Goal: Obtain resource: Obtain resource

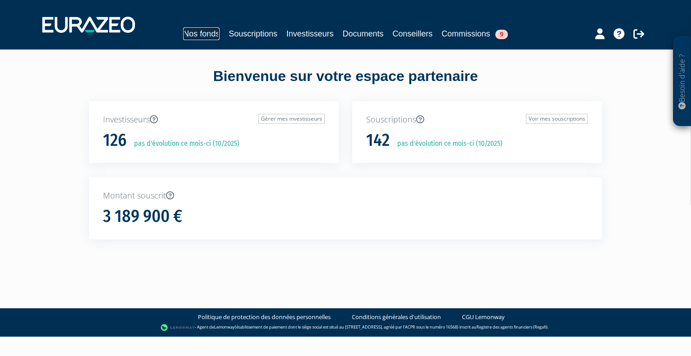
click at [201, 30] on link "Nos fonds" at bounding box center [201, 33] width 36 height 13
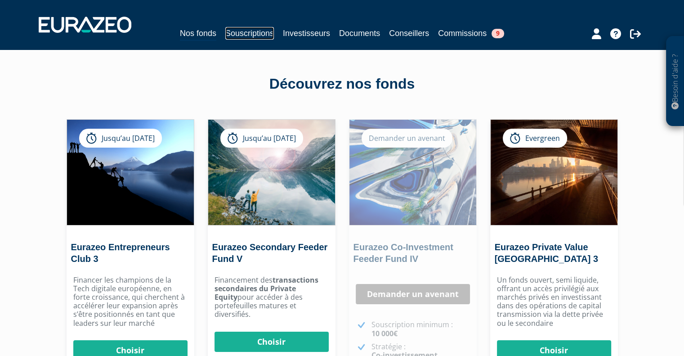
click at [247, 34] on link "Souscriptions" at bounding box center [249, 33] width 49 height 13
click at [359, 34] on link "Documents" at bounding box center [359, 33] width 41 height 13
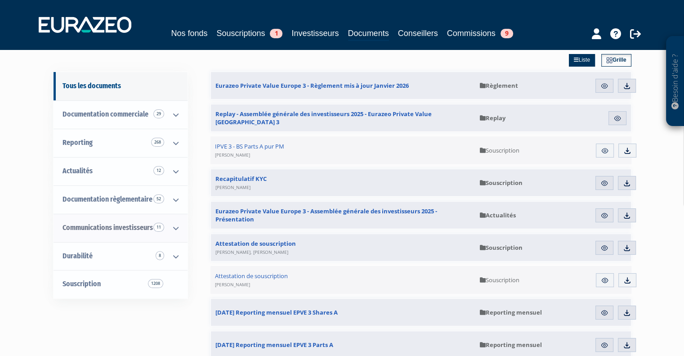
scroll to position [61, 0]
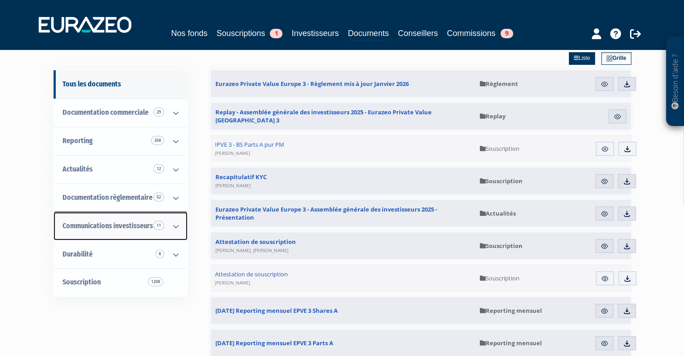
click at [172, 224] on icon at bounding box center [175, 226] width 23 height 28
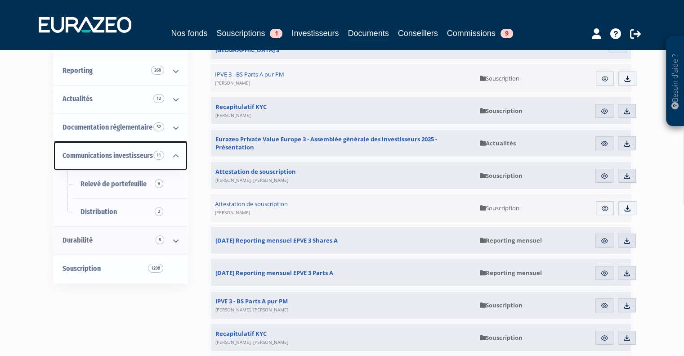
scroll to position [131, 0]
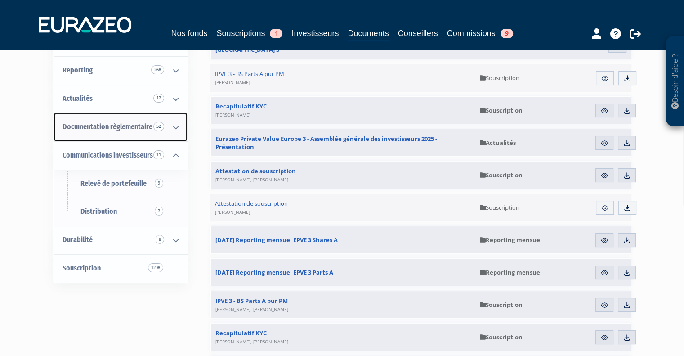
click at [175, 123] on icon at bounding box center [175, 127] width 23 height 28
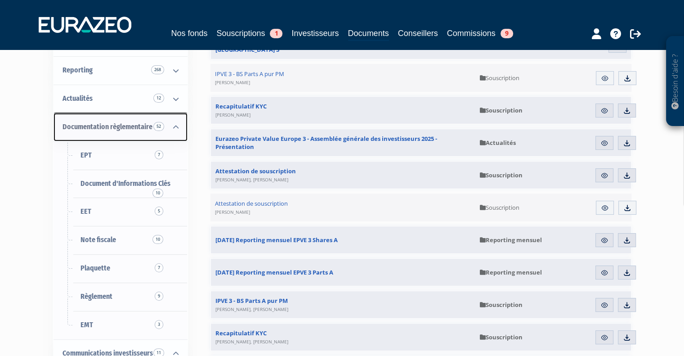
click at [175, 123] on icon at bounding box center [175, 127] width 23 height 28
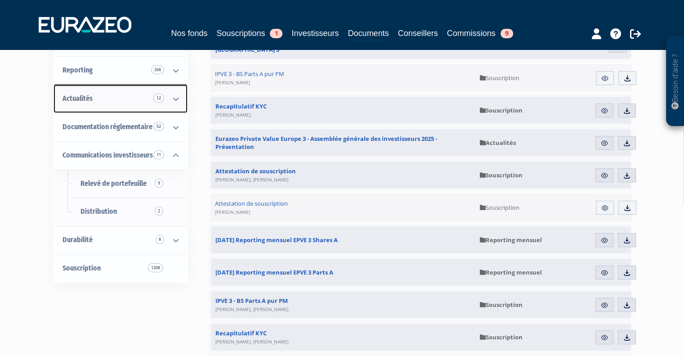
click at [183, 99] on icon at bounding box center [175, 99] width 23 height 28
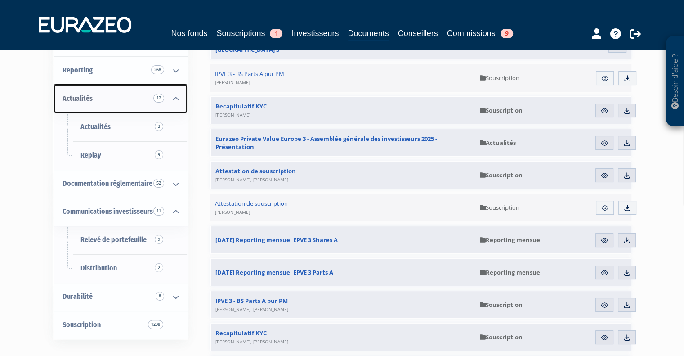
click at [183, 99] on icon at bounding box center [175, 99] width 23 height 28
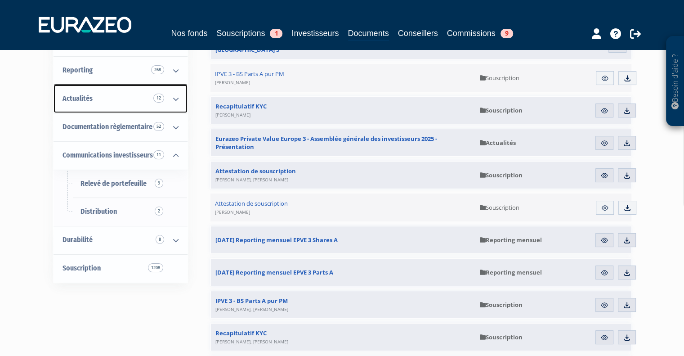
scroll to position [74, 0]
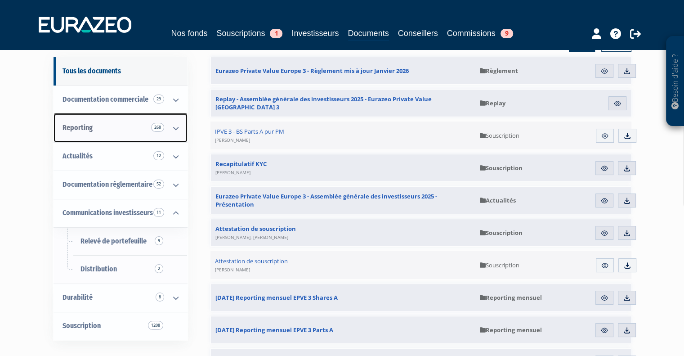
click at [175, 135] on icon at bounding box center [175, 128] width 23 height 28
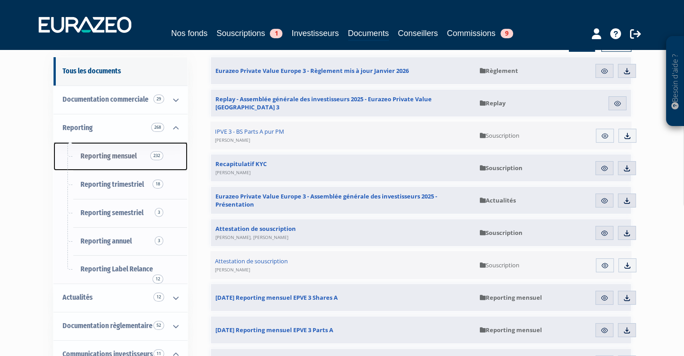
click at [134, 158] on span "Reporting mensuel 232" at bounding box center [109, 156] width 56 height 9
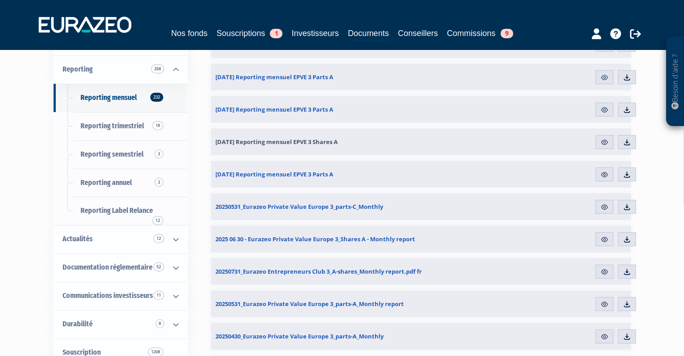
scroll to position [131, 0]
